Goal: Navigation & Orientation: Find specific page/section

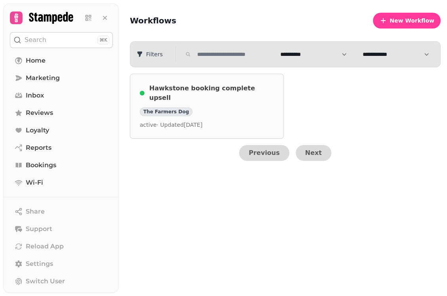
click at [220, 91] on h3 "Hawkstone booking complete upsell" at bounding box center [211, 93] width 125 height 19
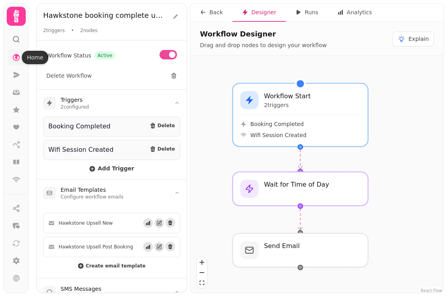
click at [17, 58] on icon at bounding box center [16, 57] width 8 height 8
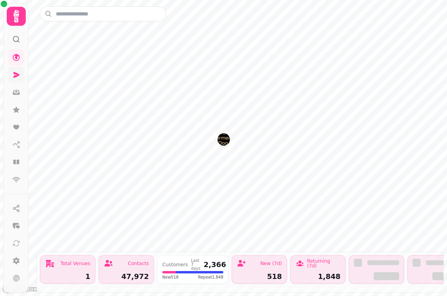
click at [18, 80] on link at bounding box center [16, 75] width 16 height 16
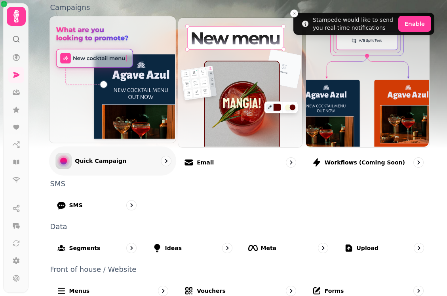
scroll to position [198, 0]
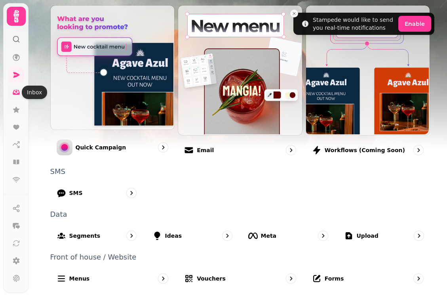
click at [18, 91] on icon at bounding box center [16, 92] width 8 height 8
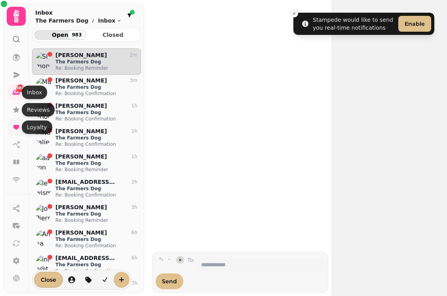
scroll to position [241, 109]
